Goal: Task Accomplishment & Management: Manage account settings

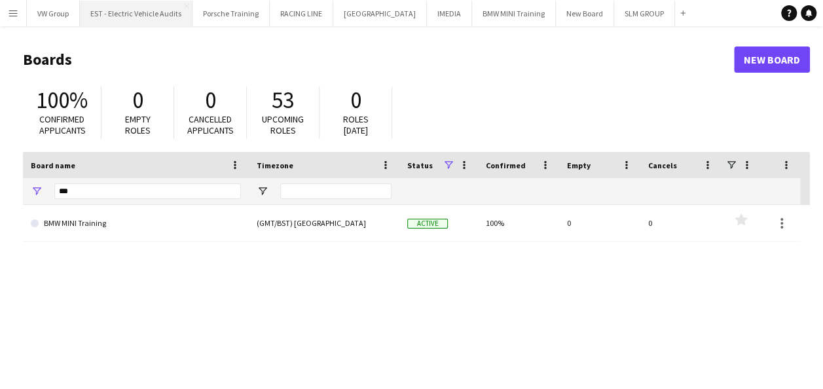
click at [176, 14] on button "EST - Electric Vehicle Audits Close" at bounding box center [136, 14] width 113 height 26
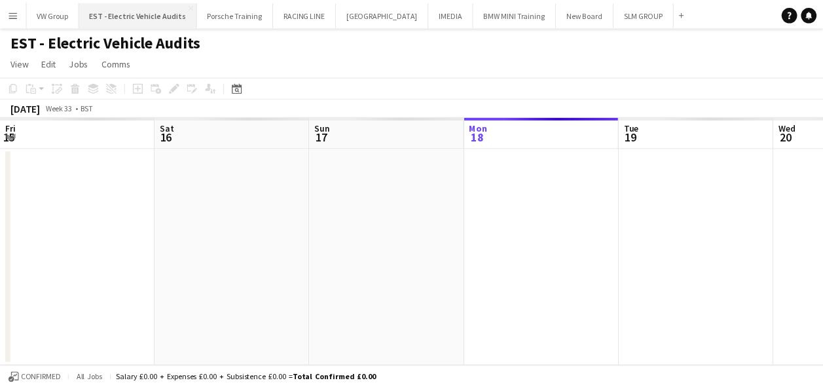
scroll to position [0, 313]
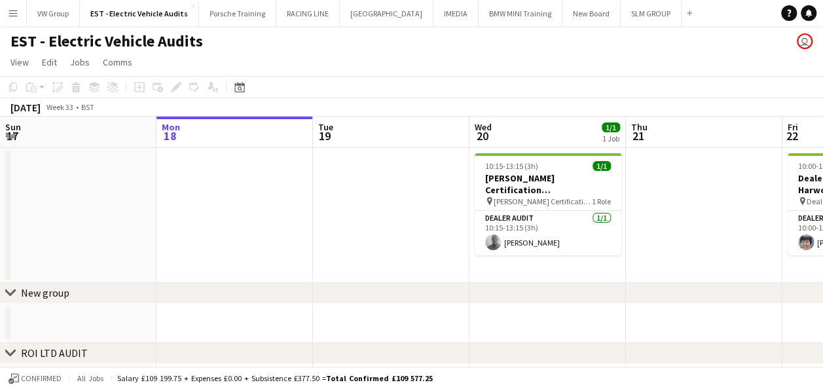
click at [136, 161] on app-date-cell at bounding box center [78, 215] width 156 height 135
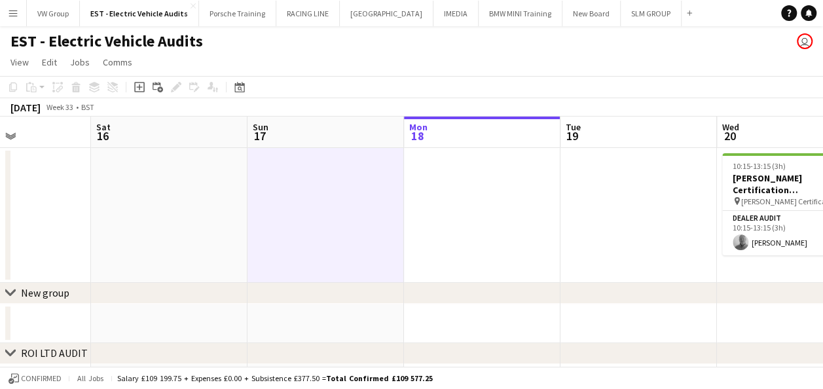
drag, startPoint x: 267, startPoint y: 136, endPoint x: 414, endPoint y: 152, distance: 147.5
click at [414, 152] on app-calendar-viewport "Wed 13 Thu 14 Fri 15 Sat 16 Sun 17 Mon 18 Tue 19 Wed 20 1/1 1 Job Thu 21 Fri 22…" at bounding box center [411, 320] width 823 height 407
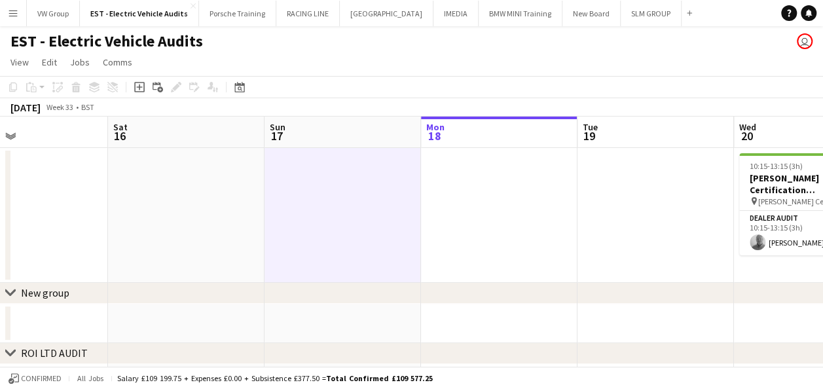
drag, startPoint x: 523, startPoint y: 215, endPoint x: 533, endPoint y: 216, distance: 10.5
click at [533, 216] on app-calendar-viewport "Wed 13 Thu 14 Fri 15 Sat 16 Sun 17 Mon 18 Tue 19 Wed 20 1/1 1 Job Thu 21 Fri 22…" at bounding box center [411, 320] width 823 height 407
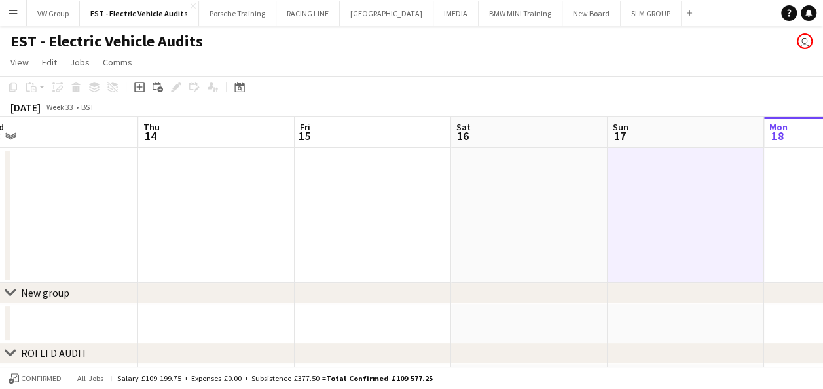
drag, startPoint x: 494, startPoint y: 209, endPoint x: 524, endPoint y: 211, distance: 29.6
click at [524, 211] on app-calendar-viewport "Mon 11 Tue 12 Wed 13 Thu 14 Fri 15 Sat 16 Sun 17 Mon 18 Tue 19 Wed 20 1/1 1 Job…" at bounding box center [411, 320] width 823 height 407
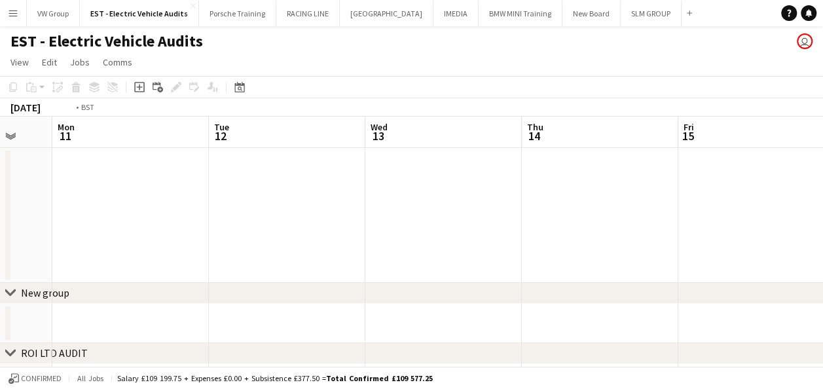
drag, startPoint x: 486, startPoint y: 190, endPoint x: 538, endPoint y: 189, distance: 52.4
click at [538, 189] on app-calendar-viewport "Sat 9 Sun 10 Mon 11 Tue 12 Wed 13 Thu 14 Fri 15 Sat 16 Sun 17 Mon 18 Tue 19" at bounding box center [411, 320] width 823 height 407
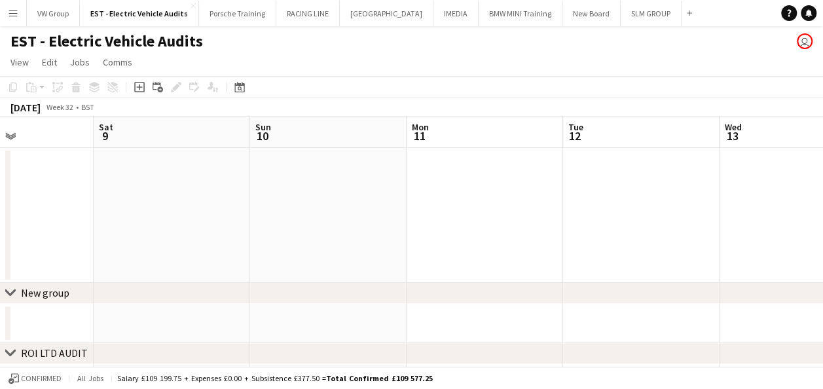
drag, startPoint x: 479, startPoint y: 196, endPoint x: 533, endPoint y: 194, distance: 53.7
click at [533, 194] on app-calendar-viewport "Wed 6 Thu 7 Fri 8 Sat 9 Sun 10 Mon 11 Tue 12 Wed 13 Thu 14 Fri 15 Sat 16" at bounding box center [411, 320] width 823 height 407
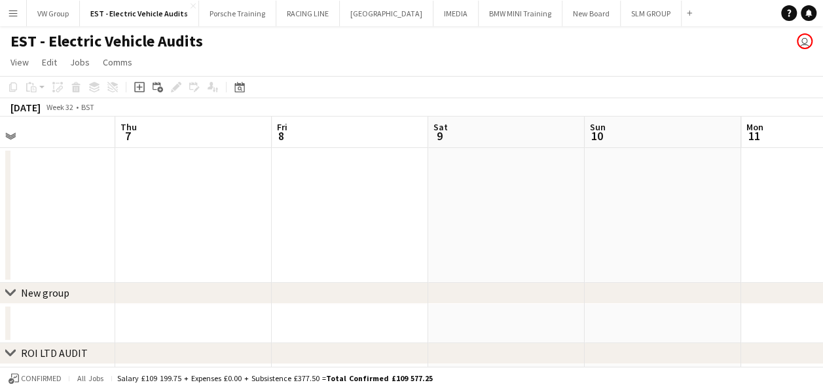
drag, startPoint x: 405, startPoint y: 182, endPoint x: 471, endPoint y: 179, distance: 66.8
click at [474, 179] on app-calendar-viewport "Mon 4 Tue 5 Wed 6 Thu 7 Fri 8 Sat 9 Sun 10 Mon 11 Tue 12 Wed 13 Thu 14" at bounding box center [411, 320] width 823 height 407
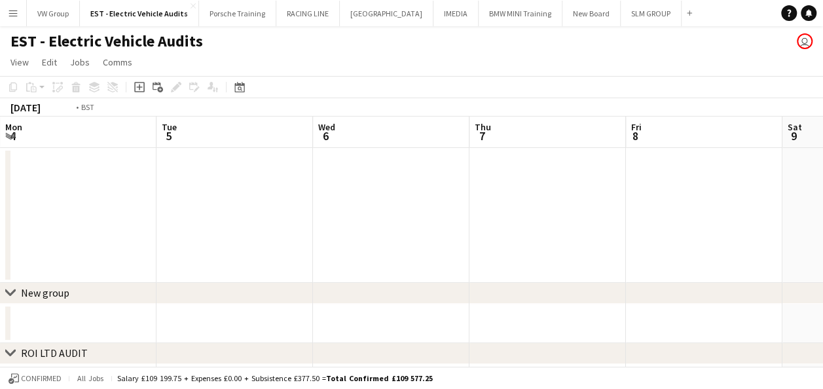
drag, startPoint x: 108, startPoint y: 202, endPoint x: 452, endPoint y: 180, distance: 344.3
click at [452, 180] on app-calendar-viewport "Sat 2 Sun 3 Mon 4 Tue 5 Wed 6 Thu 7 Fri 8 Sat 9 Sun 10 Mon 11 Tue 12" at bounding box center [411, 320] width 823 height 407
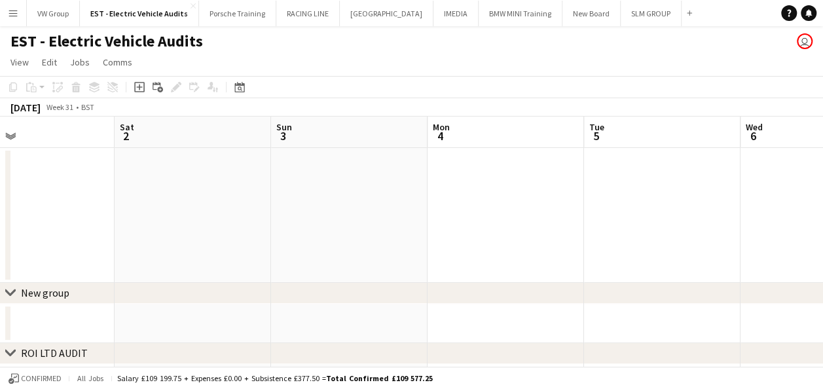
drag, startPoint x: 166, startPoint y: 222, endPoint x: 430, endPoint y: 198, distance: 264.9
click at [430, 199] on app-calendar-viewport "Wed 30 Thu 31 Fri 1 Sat 2 Sun 3 Mon 4 Tue 5 Wed 6 Thu 7 Fri 8 Sat 9" at bounding box center [411, 320] width 823 height 407
drag, startPoint x: 344, startPoint y: 199, endPoint x: 437, endPoint y: 186, distance: 93.2
click at [437, 186] on app-calendar-viewport "Sun 27 Mon 28 Tue 29 Wed 30 Thu 31 Fri 1 Sat 2 Sun 3 Mon 4 Tue 5 Wed 6" at bounding box center [411, 320] width 823 height 407
drag, startPoint x: 245, startPoint y: 217, endPoint x: 382, endPoint y: 198, distance: 138.1
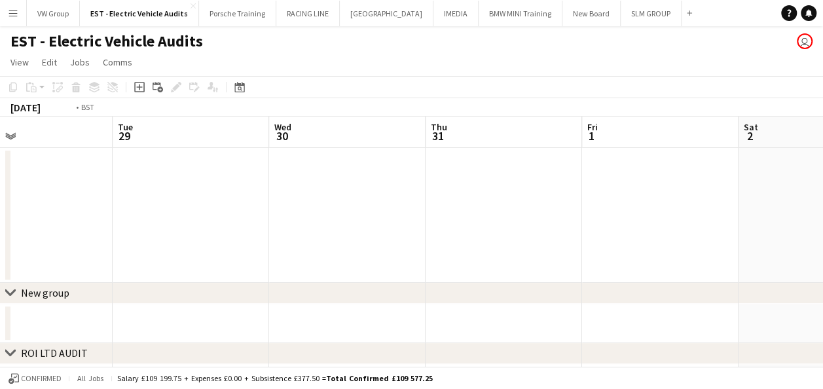
click at [382, 198] on app-calendar-viewport "Sat 26 Sun 27 Mon 28 Tue 29 Wed 30 Thu 31 Fri 1 Sat 2 Sun 3 Mon 4 Tue 5" at bounding box center [411, 320] width 823 height 407
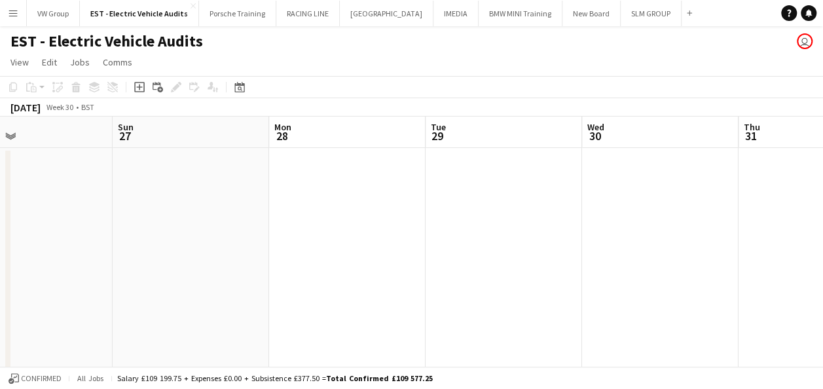
scroll to position [0, 310]
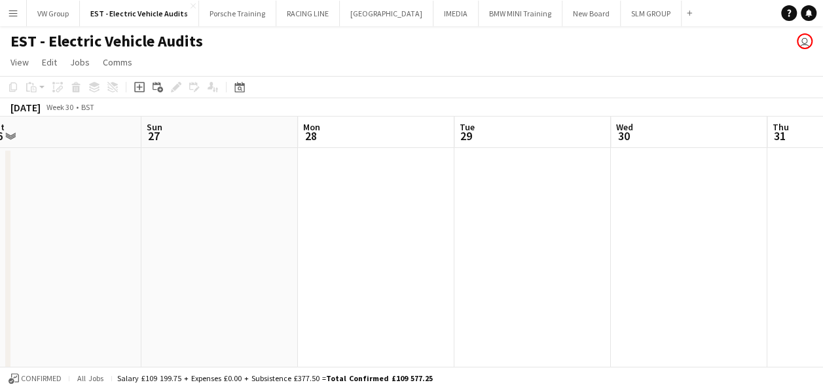
drag, startPoint x: 343, startPoint y: 207, endPoint x: 356, endPoint y: 209, distance: 13.2
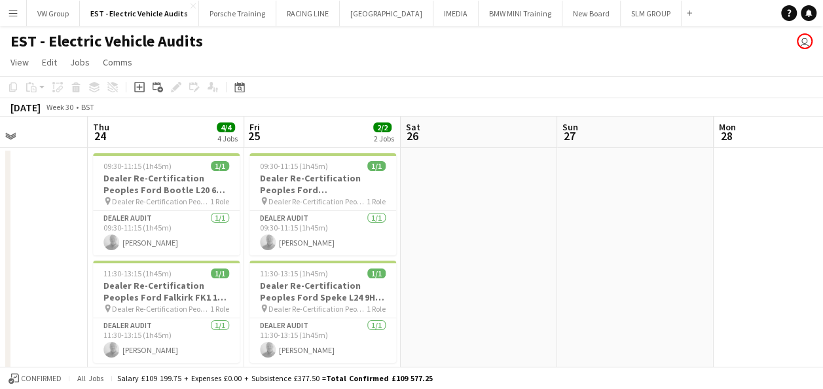
scroll to position [0, 376]
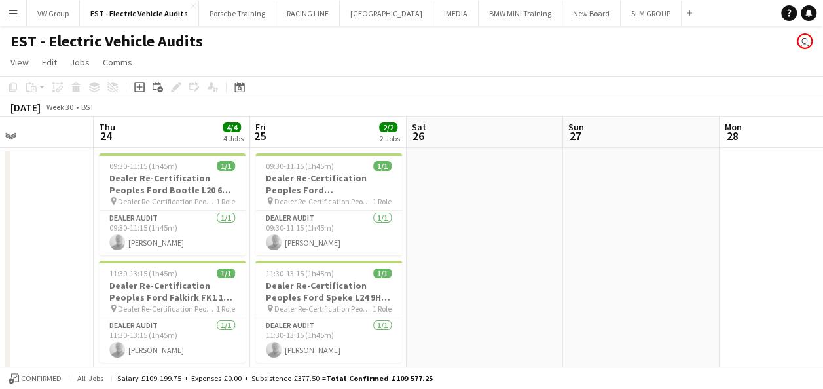
click at [353, 276] on div "11:30-13:15 (1h45m) 1/1" at bounding box center [328, 273] width 147 height 10
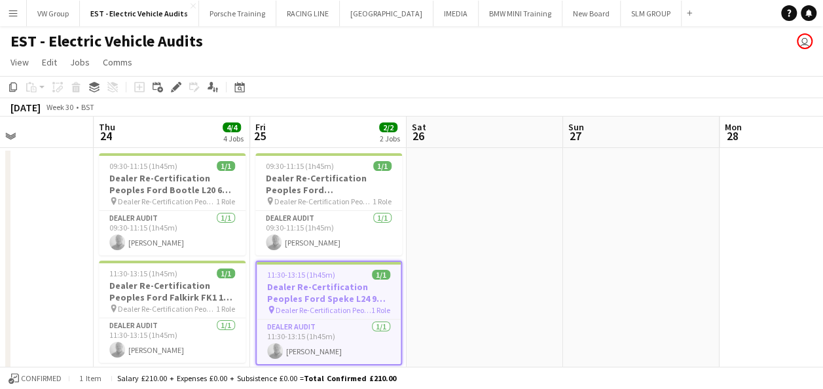
click at [353, 276] on div "11:30-13:15 (1h45m) 1/1" at bounding box center [329, 275] width 144 height 10
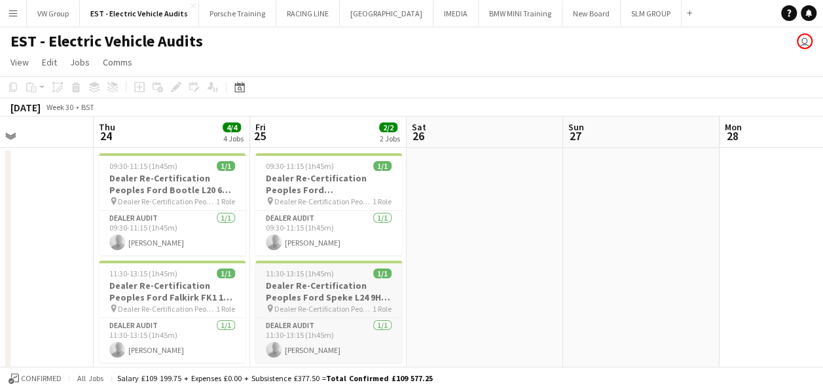
click at [353, 276] on div "11:30-13:15 (1h45m) 1/1" at bounding box center [328, 273] width 147 height 10
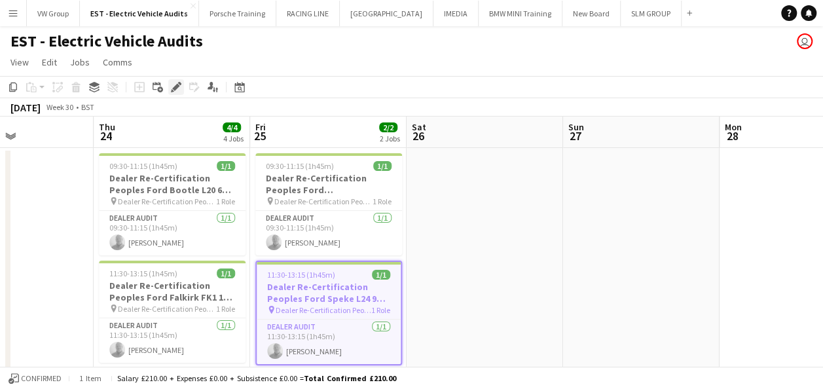
click at [177, 85] on icon at bounding box center [175, 87] width 7 height 7
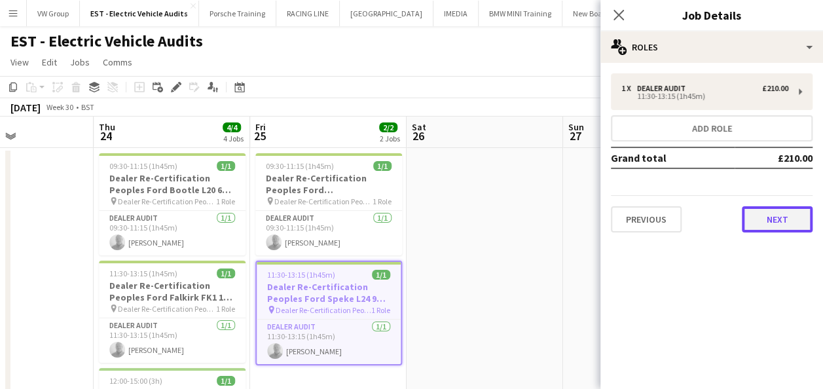
click at [779, 224] on button "Next" at bounding box center [777, 219] width 71 height 26
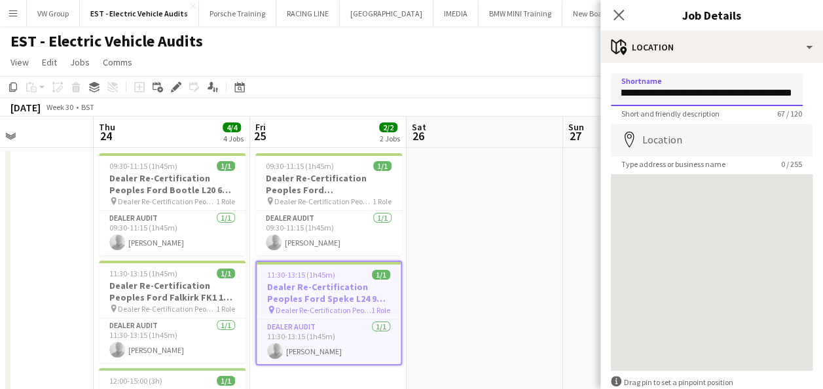
scroll to position [0, 128]
drag, startPoint x: 623, startPoint y: 92, endPoint x: 801, endPoint y: 93, distance: 177.4
